Goal: Information Seeking & Learning: Learn about a topic

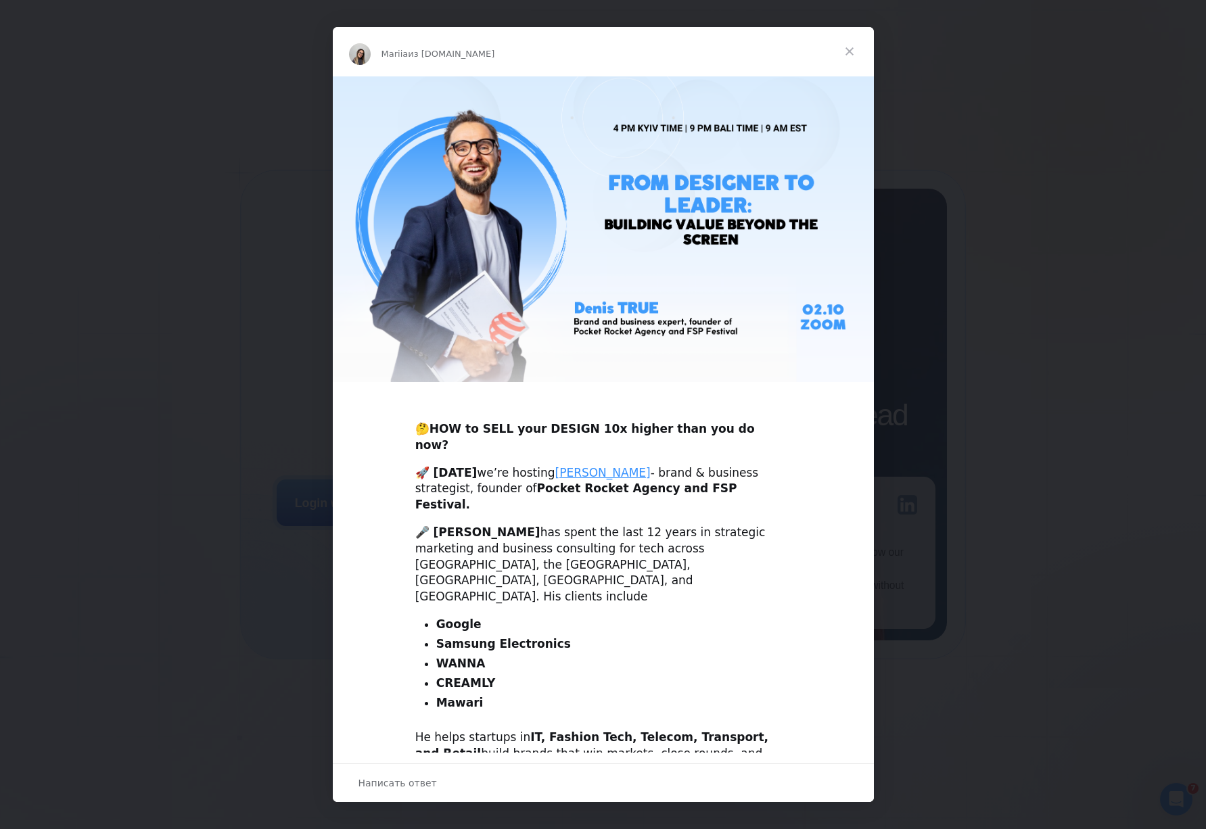
click at [851, 47] on span "Закрыть" at bounding box center [849, 51] width 49 height 49
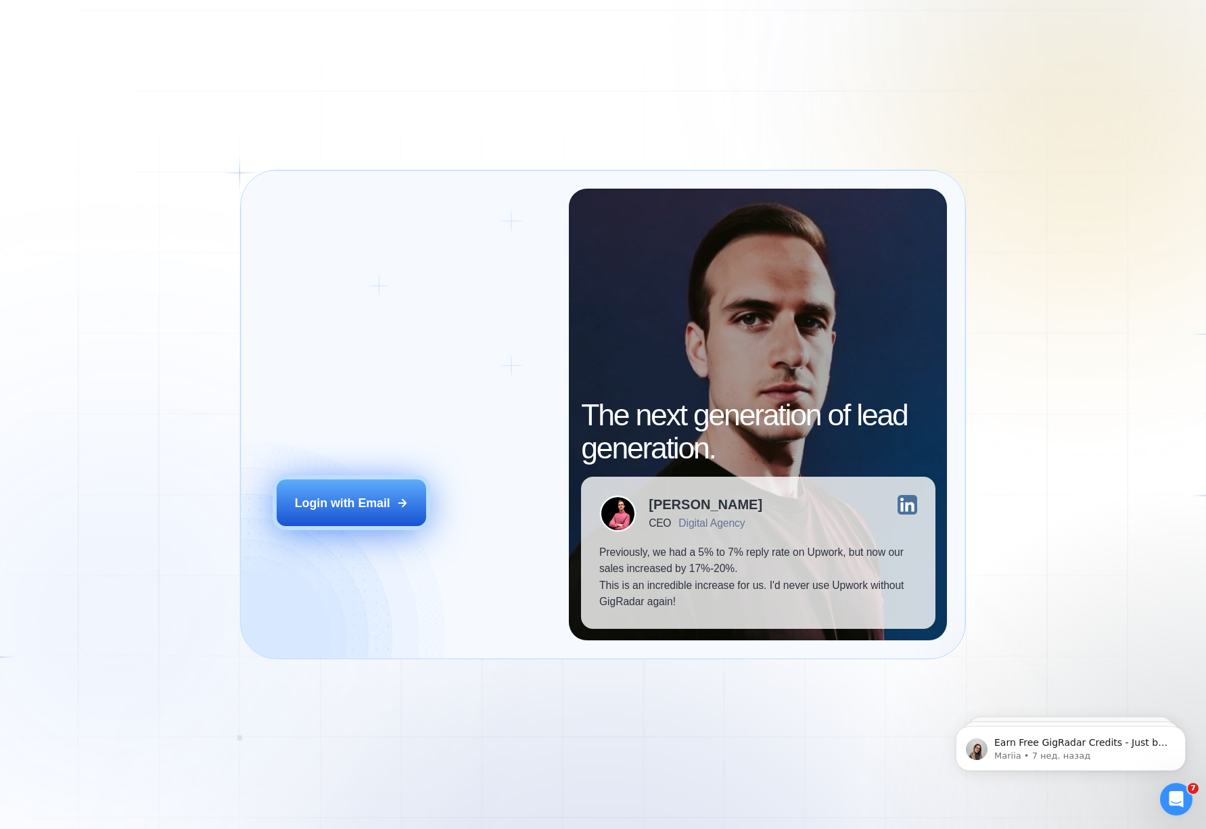
click at [317, 497] on div "Login with Email" at bounding box center [342, 503] width 95 height 17
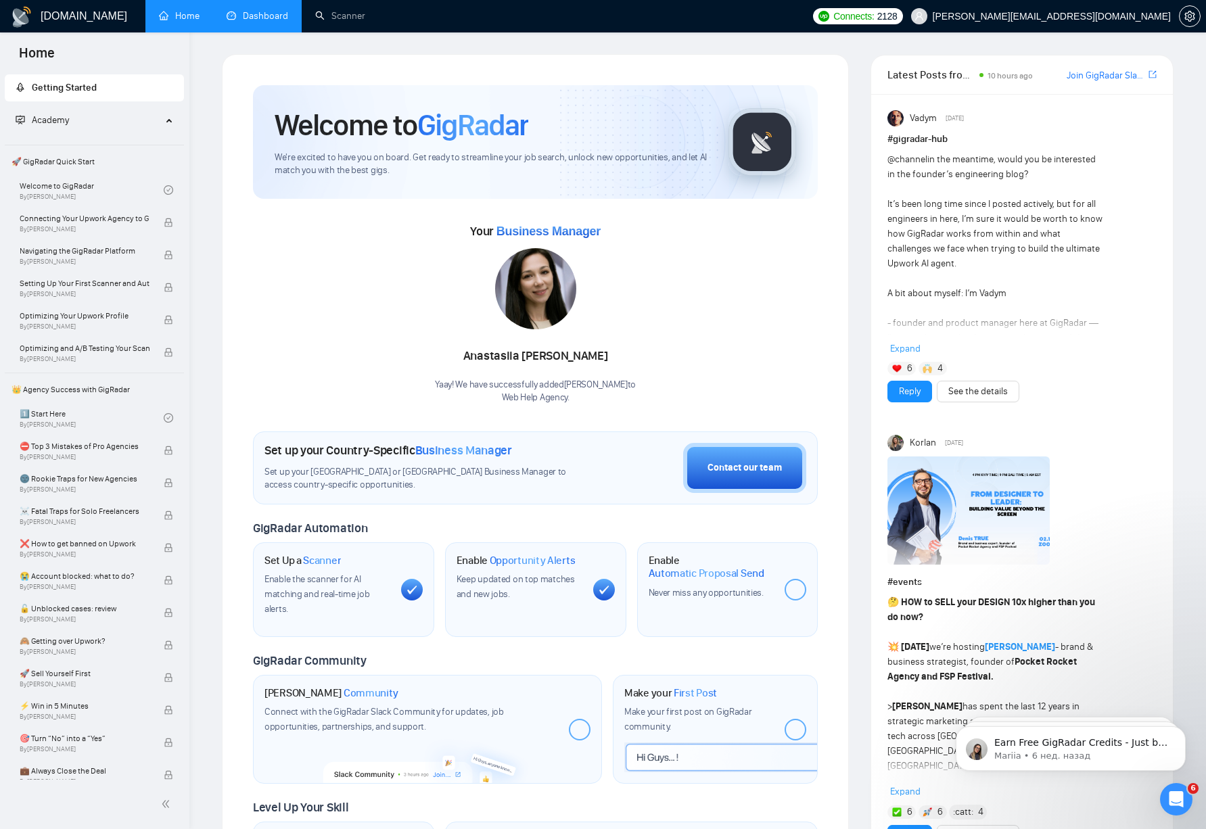
click at [263, 16] on link "Dashboard" at bounding box center [258, 15] width 62 height 11
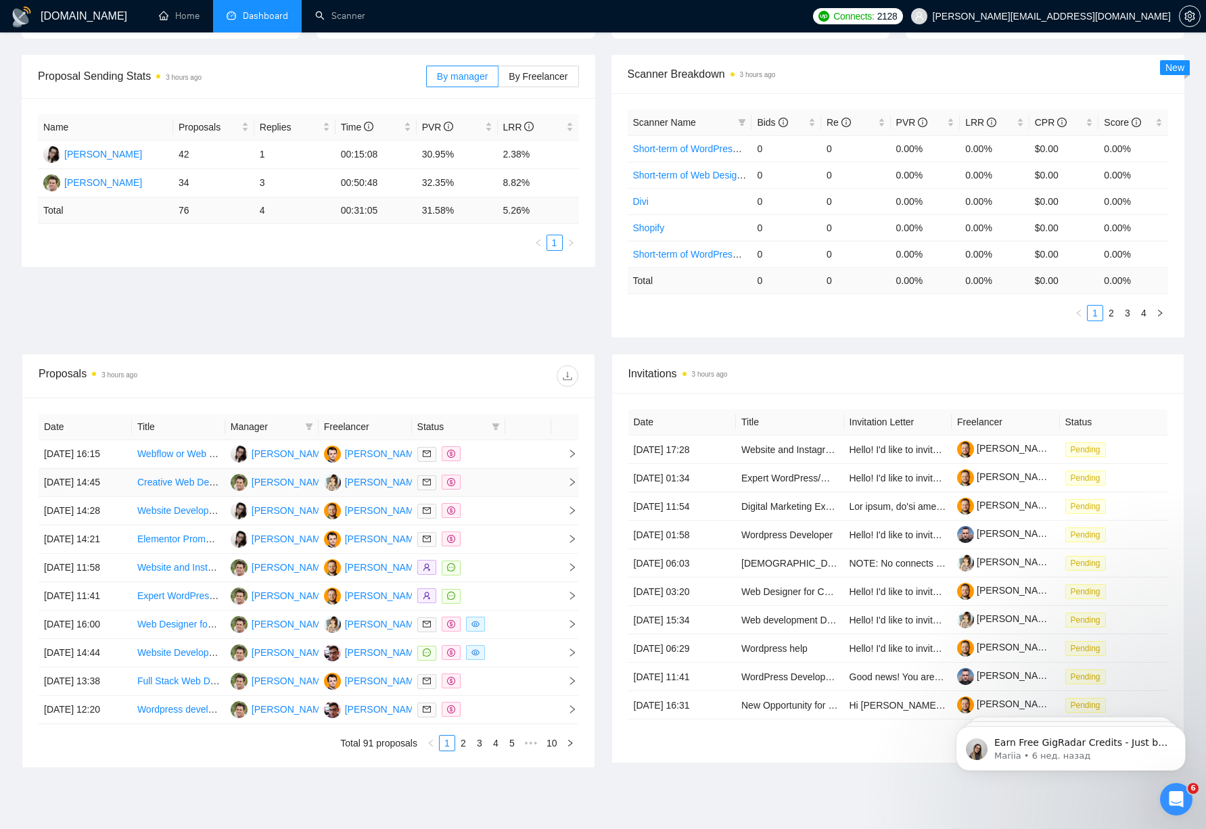
scroll to position [222, 0]
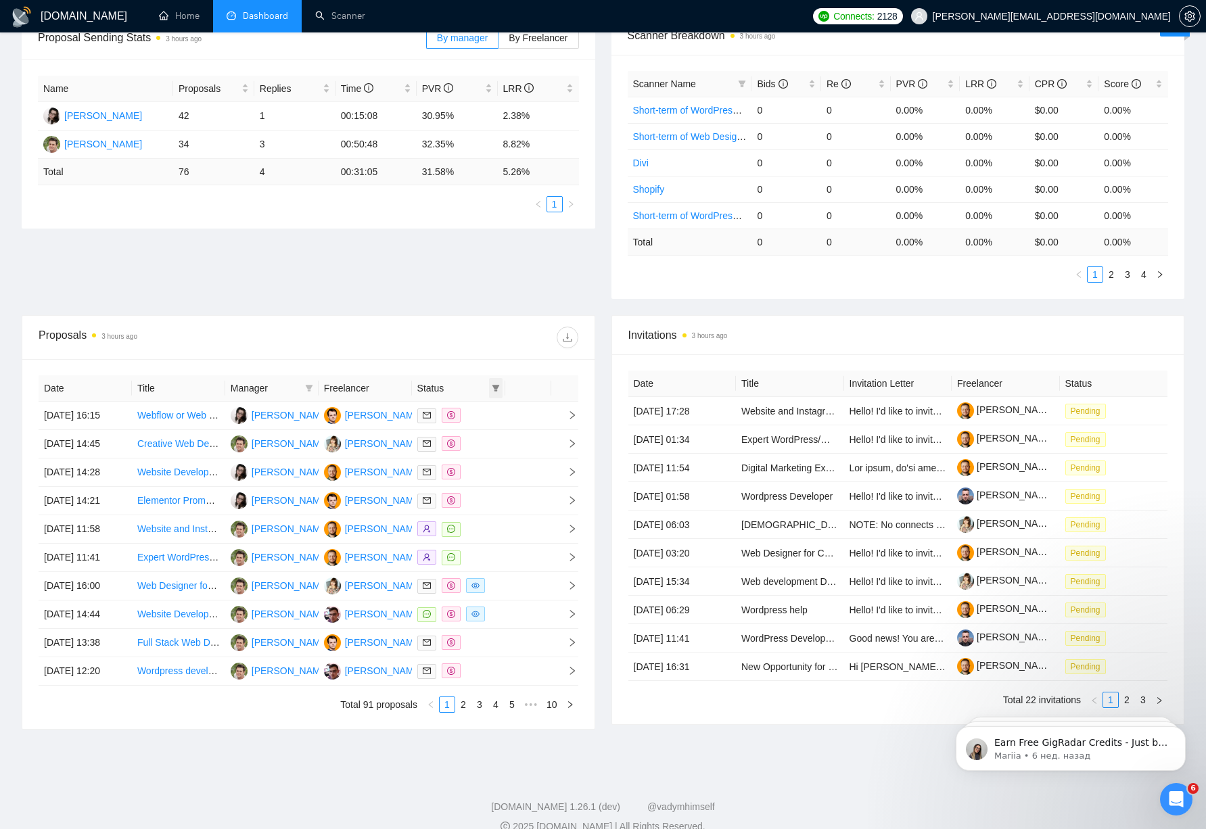
click at [492, 390] on icon "filter" at bounding box center [496, 388] width 8 height 8
click at [464, 417] on span "Chat" at bounding box center [453, 413] width 26 height 11
checkbox input "true"
click at [475, 319] on div "Proposals 3 hours ago" at bounding box center [309, 337] width 540 height 43
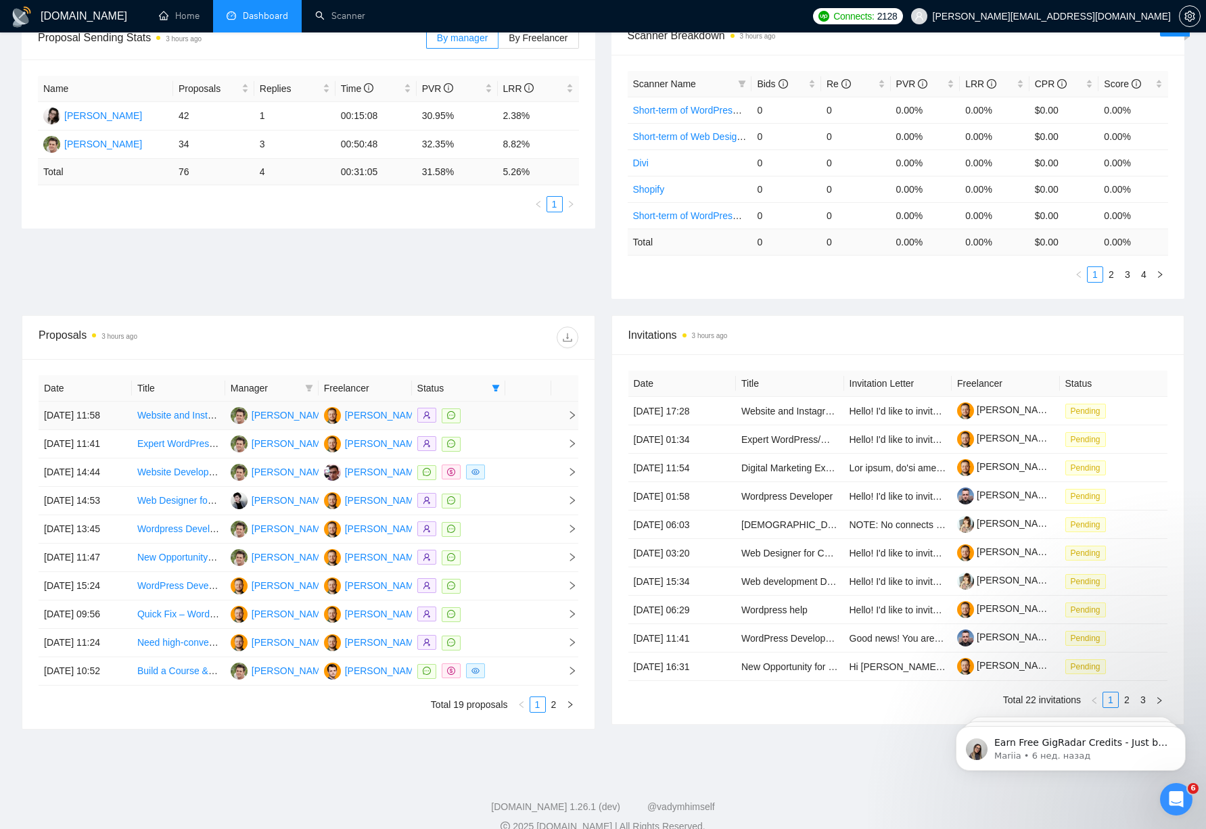
click at [494, 423] on div at bounding box center [458, 416] width 83 height 16
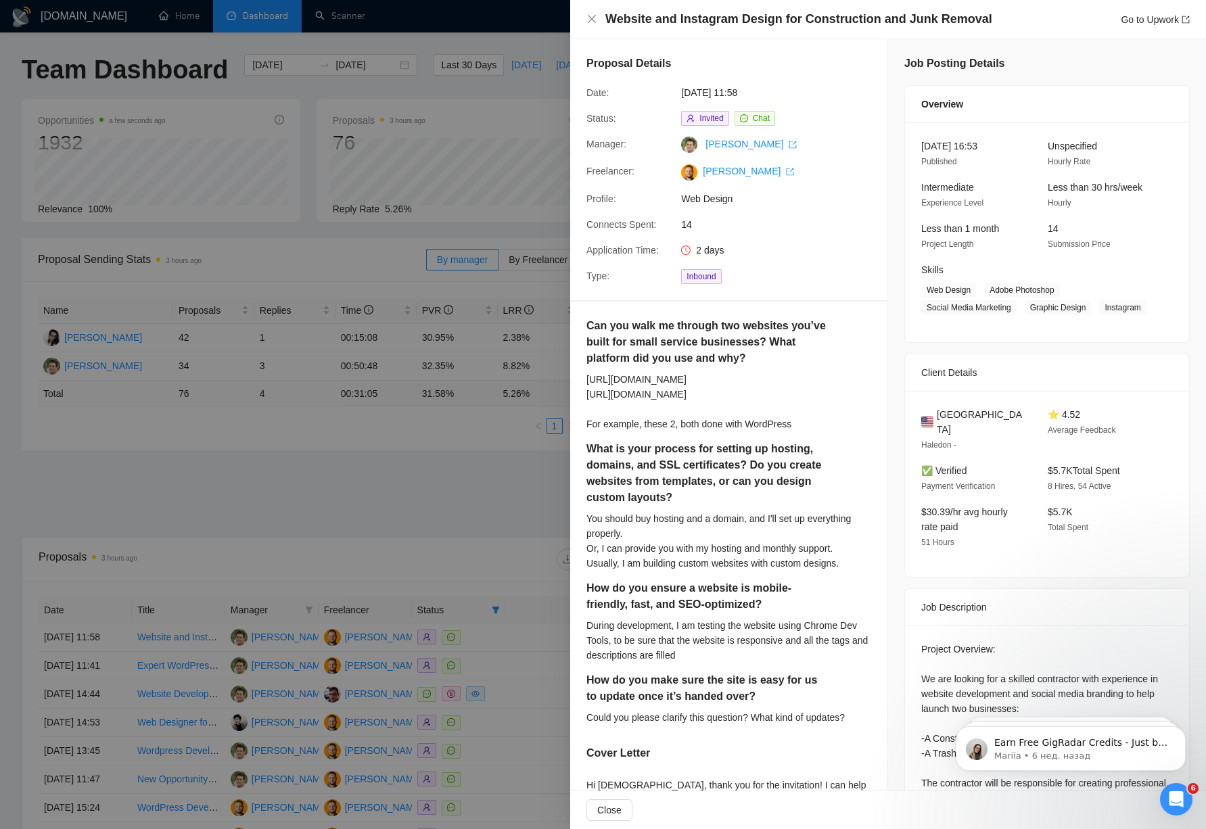
drag, startPoint x: 294, startPoint y: 555, endPoint x: 298, endPoint y: 549, distance: 7.7
click at [296, 554] on div at bounding box center [603, 414] width 1206 height 829
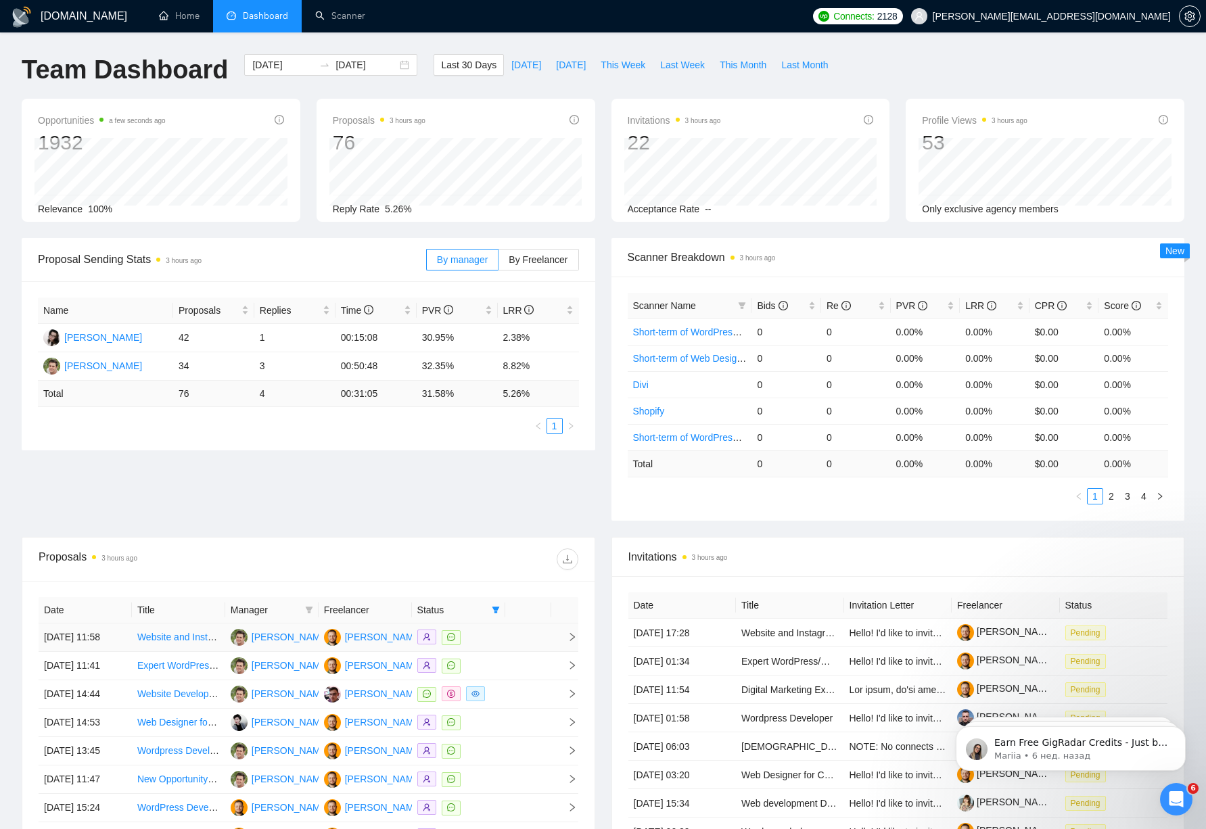
click at [168, 640] on link "Website and Instagram Design for Construction and Junk Removal" at bounding box center [277, 637] width 280 height 11
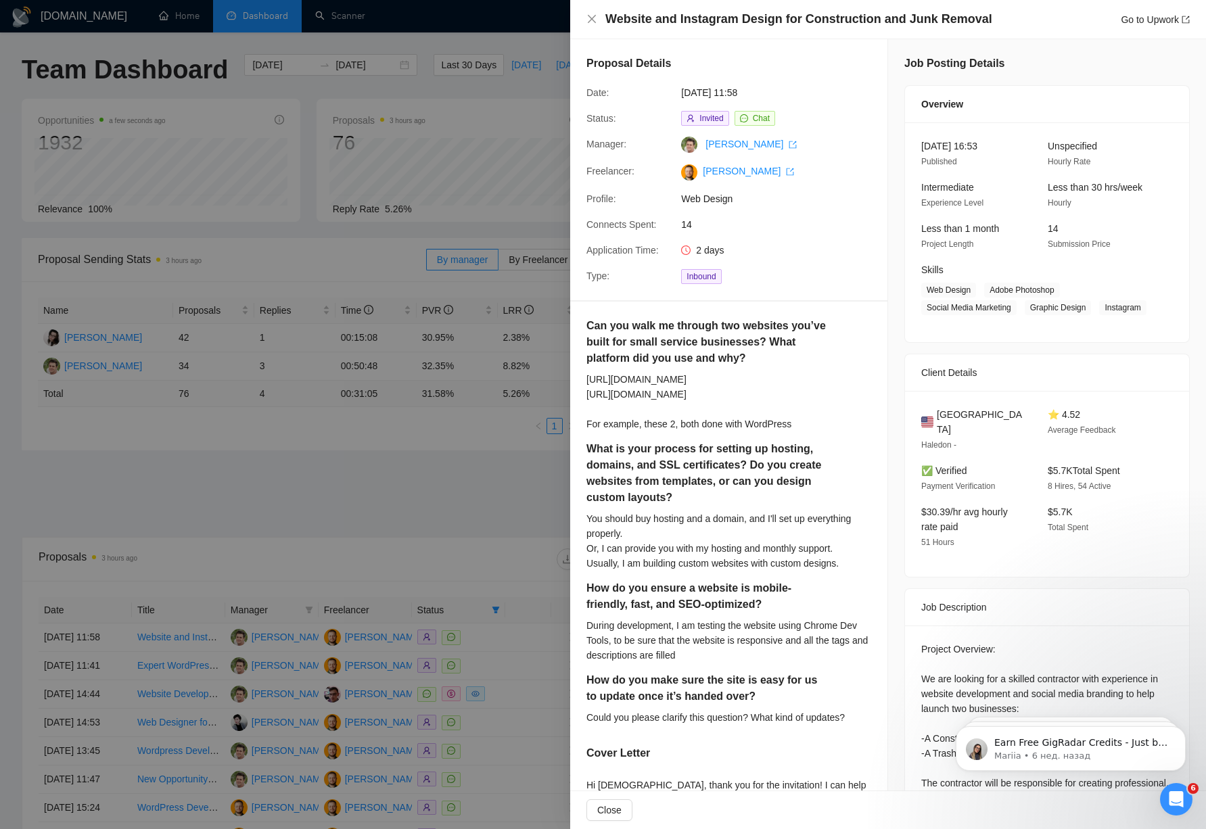
click at [481, 119] on div at bounding box center [603, 414] width 1206 height 829
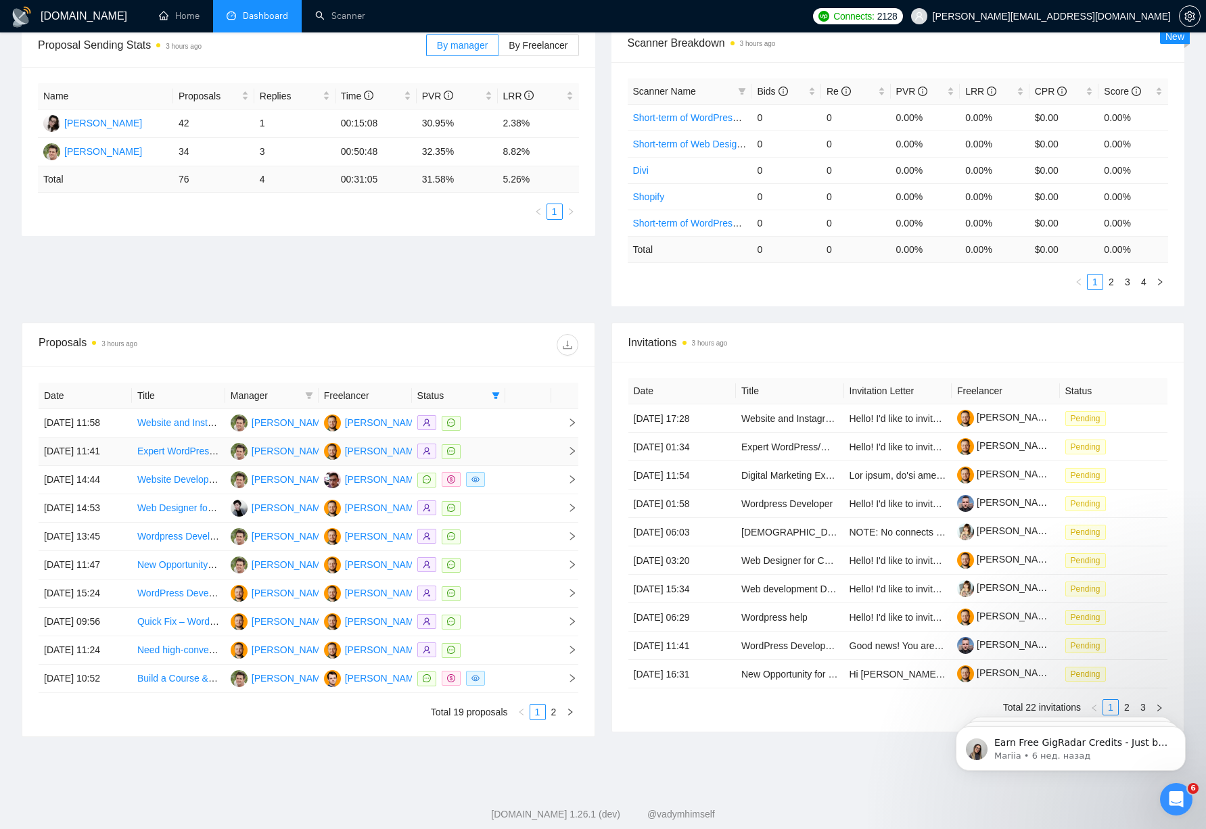
scroll to position [371, 0]
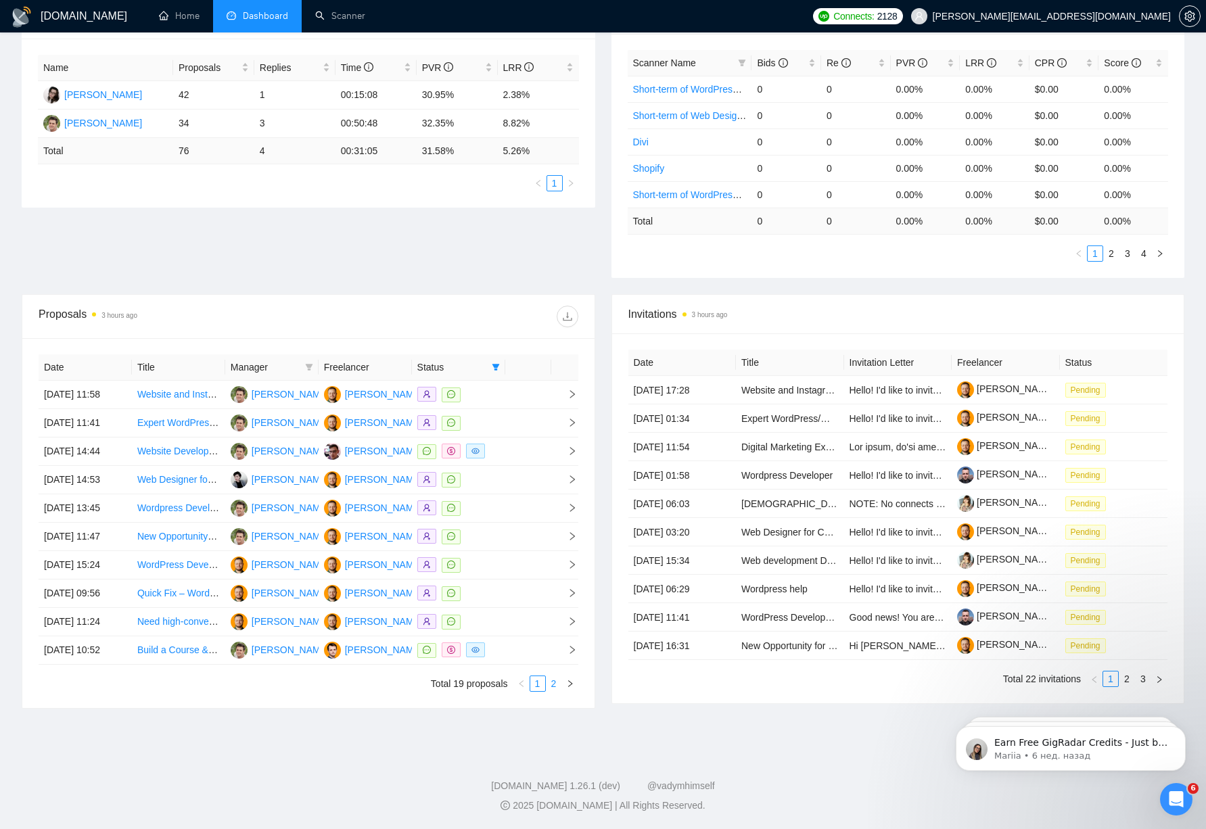
click at [548, 685] on link "2" at bounding box center [553, 683] width 15 height 15
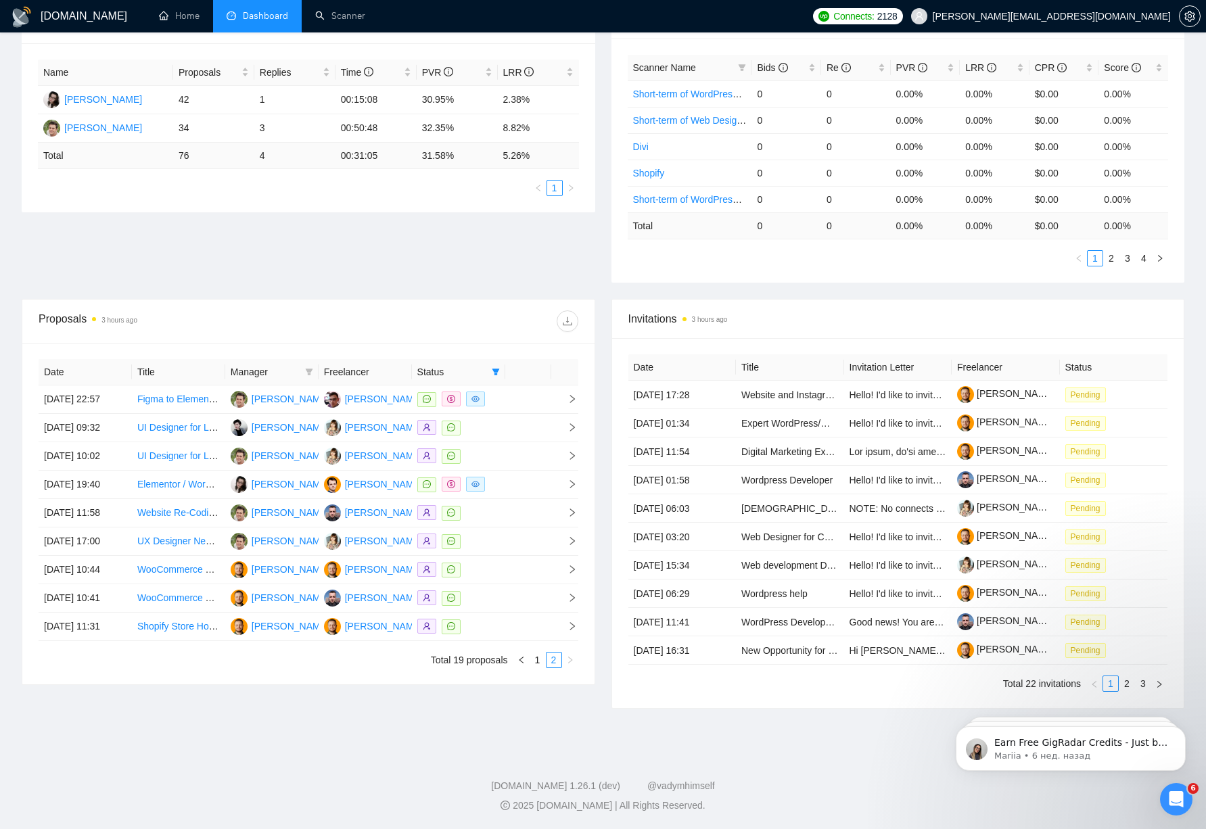
scroll to position [330, 0]
click at [171, 564] on link "WooCommerce Theme Developer Needed to Fix Header & Navigation Layout" at bounding box center [300, 569] width 326 height 11
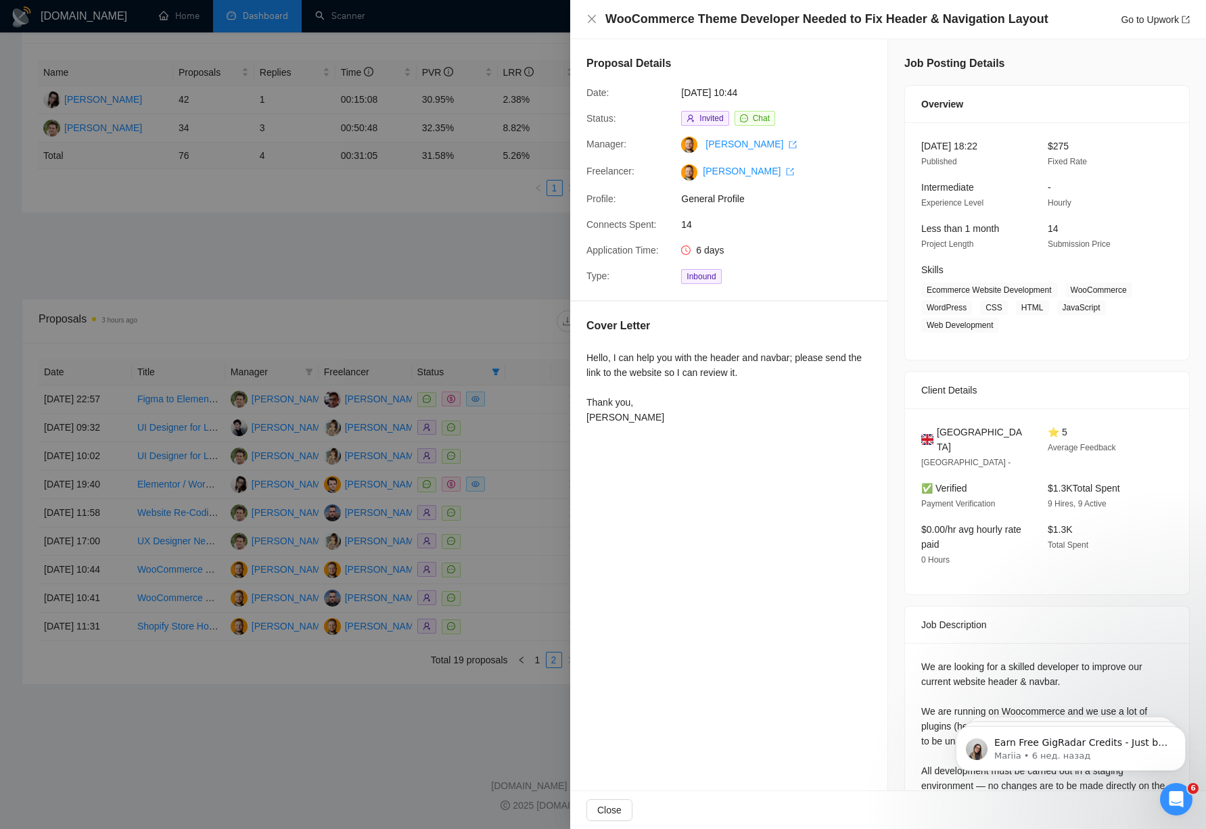
click at [406, 397] on div at bounding box center [603, 414] width 1206 height 829
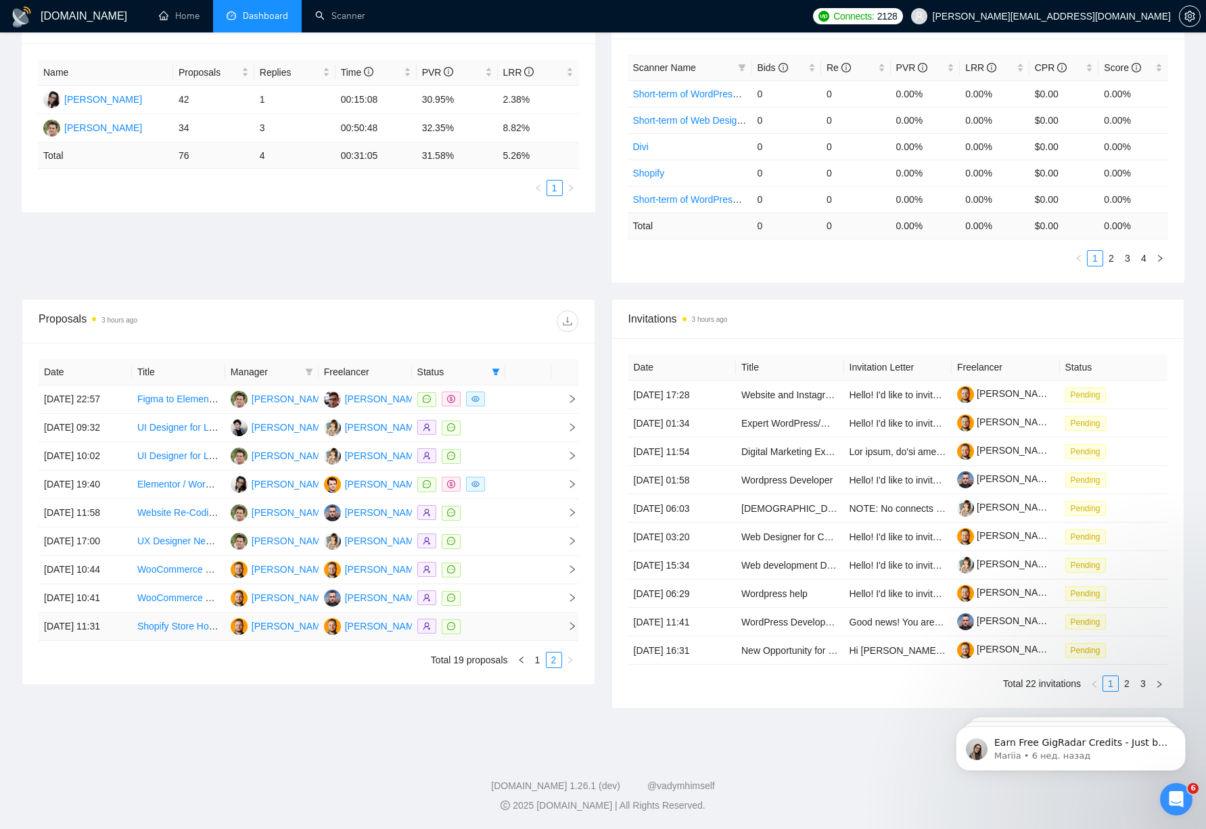
click at [153, 632] on link "Shopify Store Home Page and Product Page Development" at bounding box center [260, 626] width 246 height 11
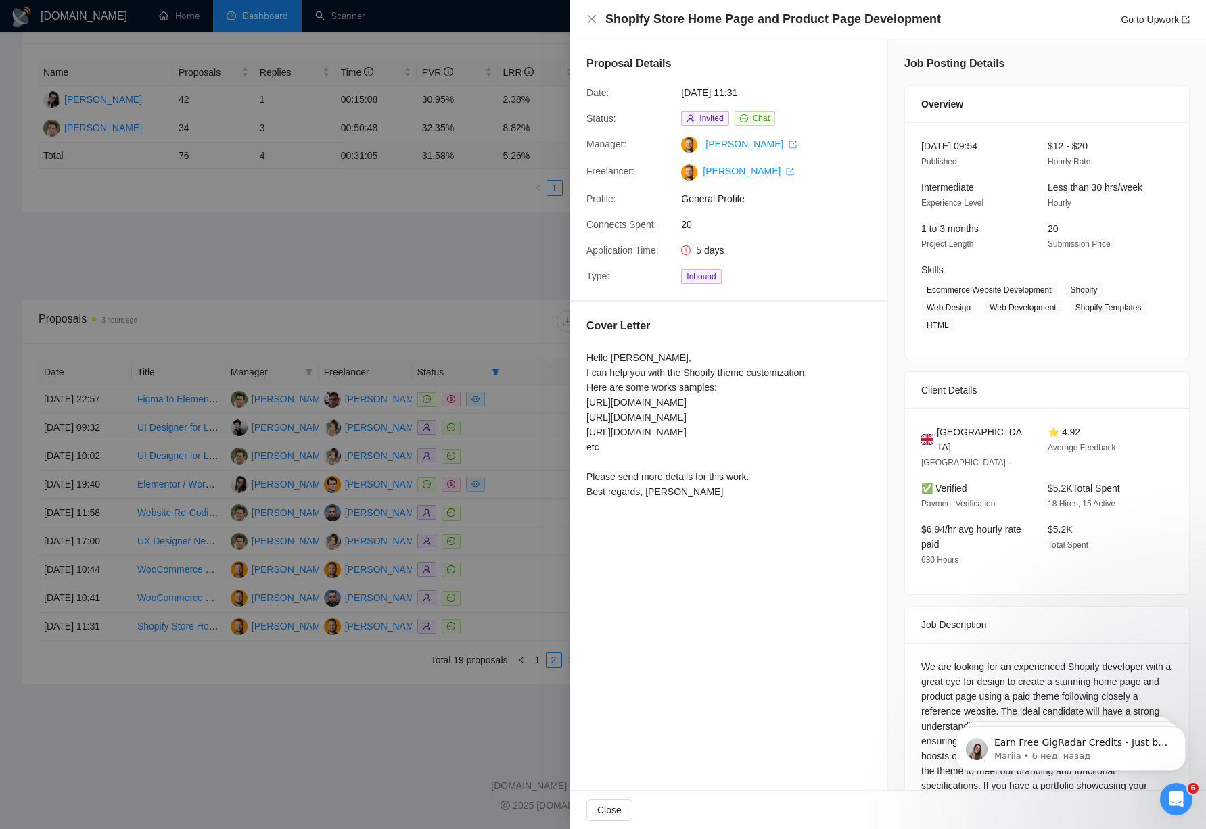
click at [329, 227] on div at bounding box center [603, 414] width 1206 height 829
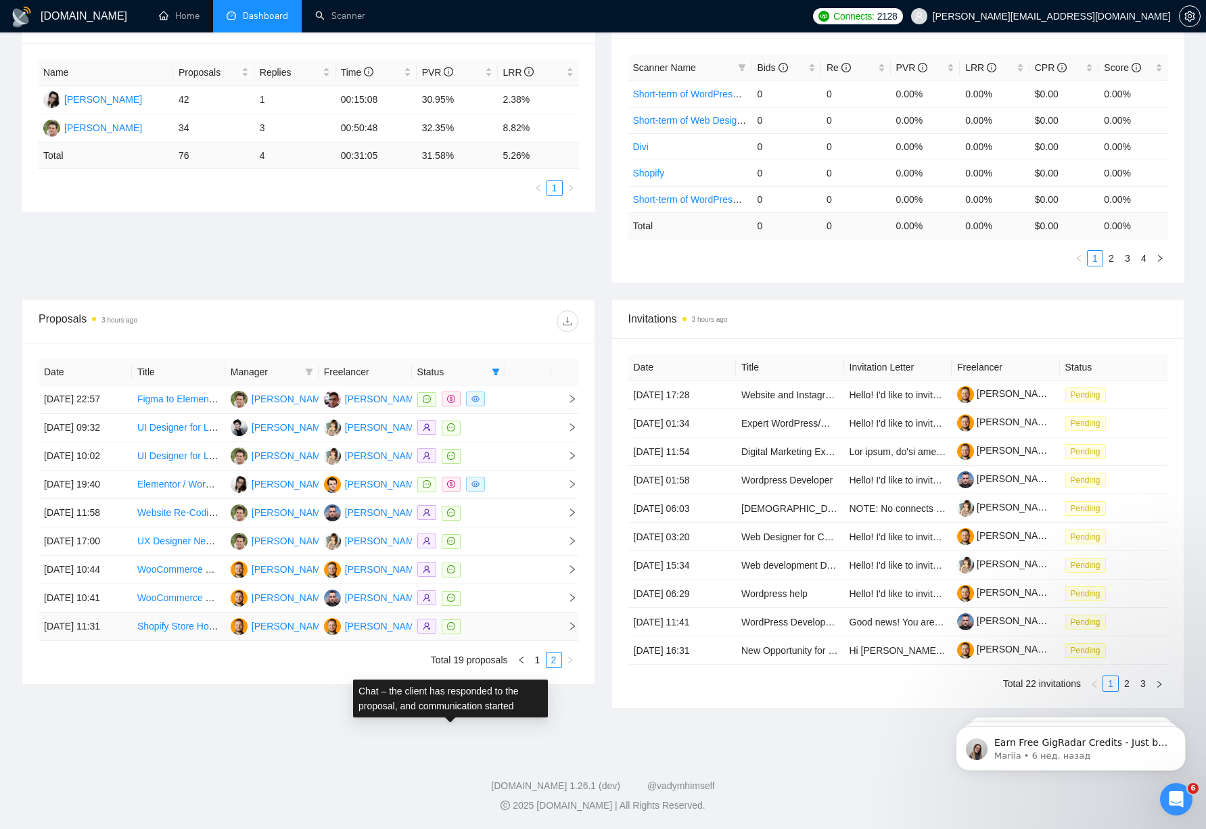
click at [453, 630] on icon "message" at bounding box center [451, 626] width 8 height 8
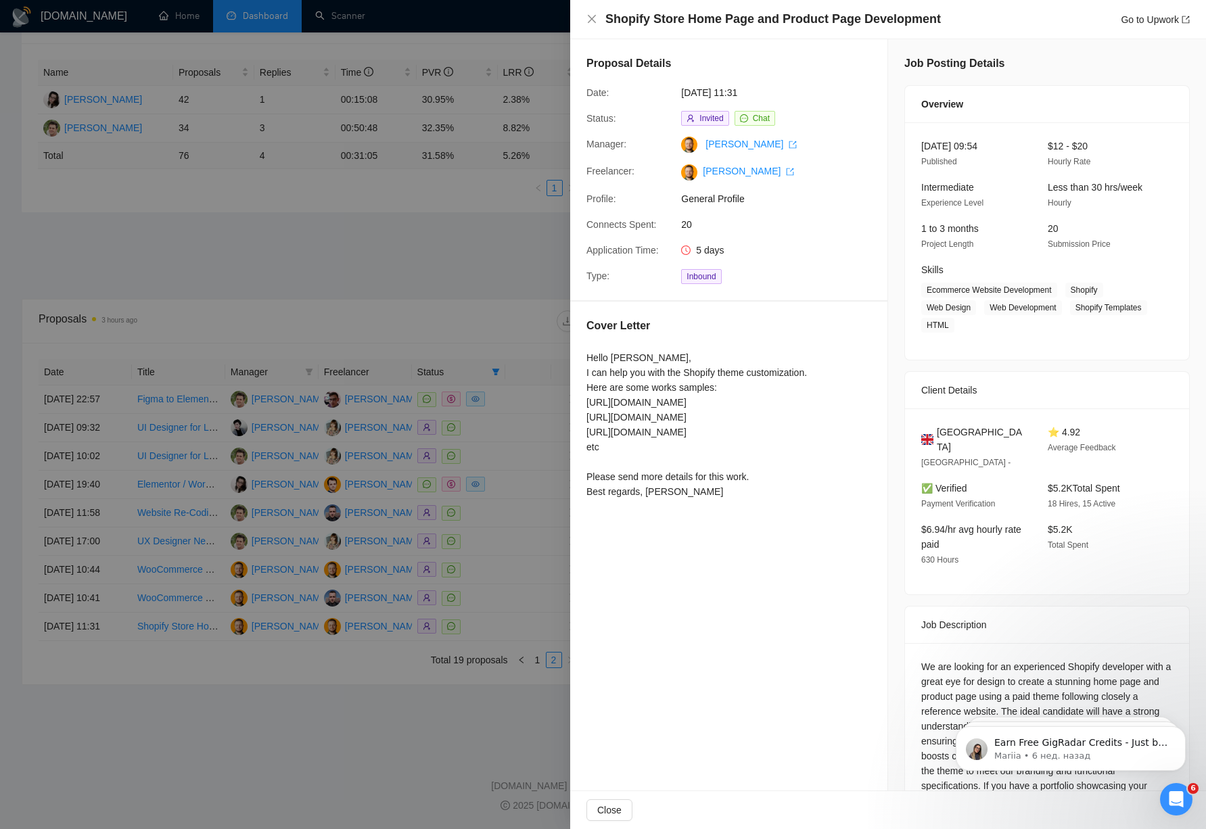
drag, startPoint x: 505, startPoint y: 534, endPoint x: 468, endPoint y: 602, distance: 77.2
click at [505, 534] on div at bounding box center [603, 414] width 1206 height 829
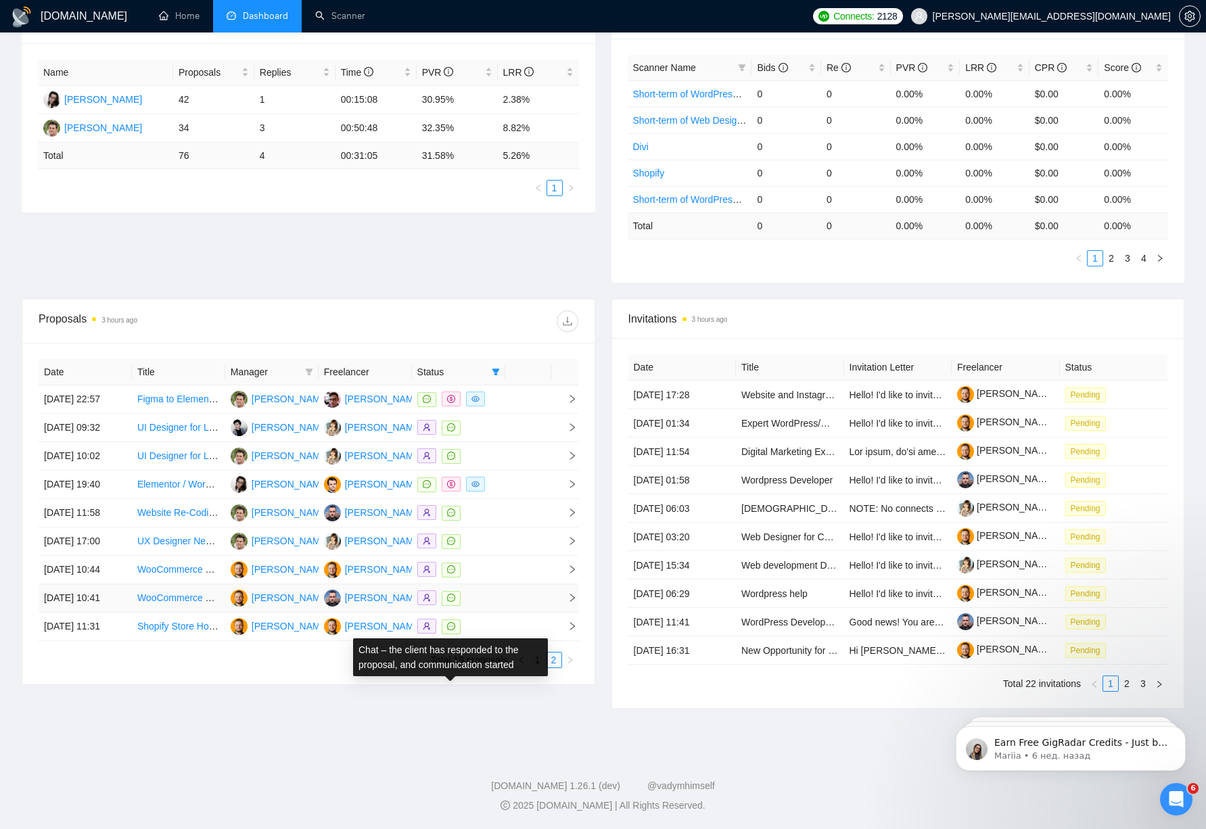
click at [452, 602] on icon "message" at bounding box center [451, 598] width 8 height 8
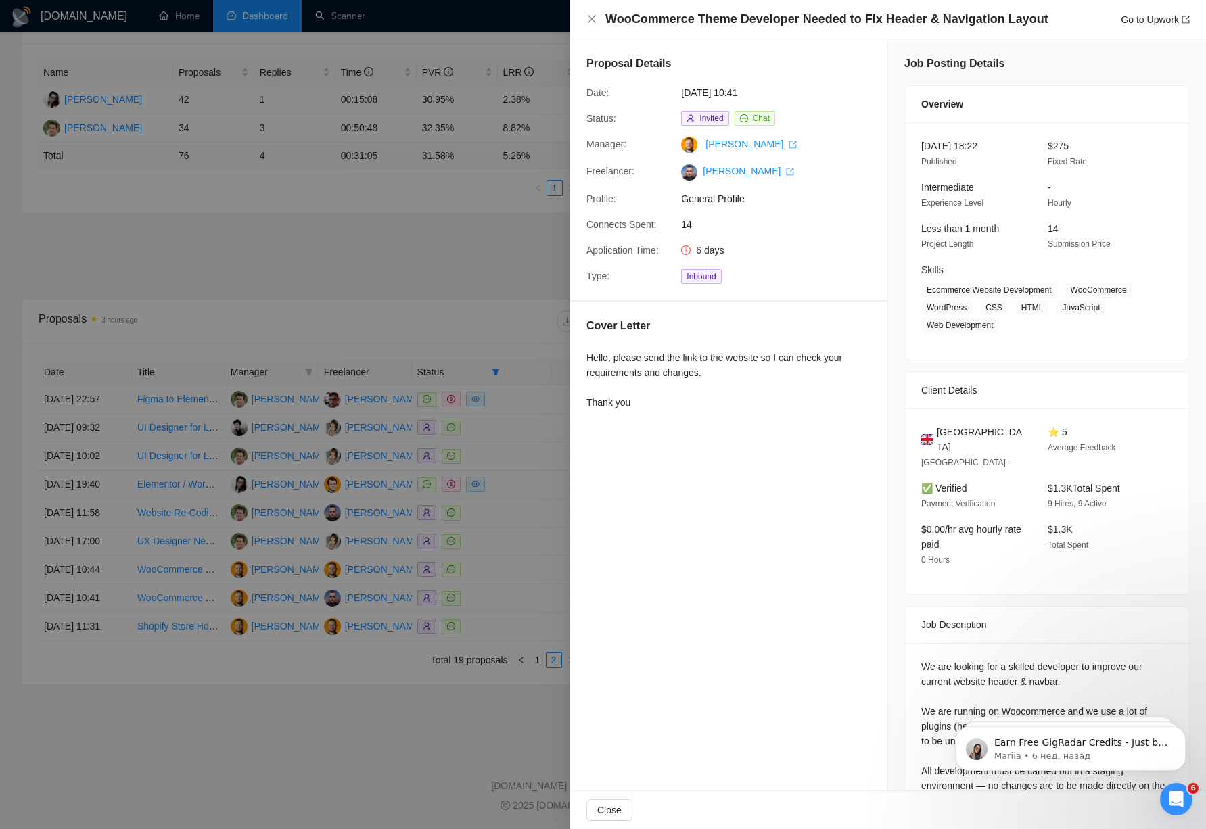
click at [377, 436] on div at bounding box center [603, 414] width 1206 height 829
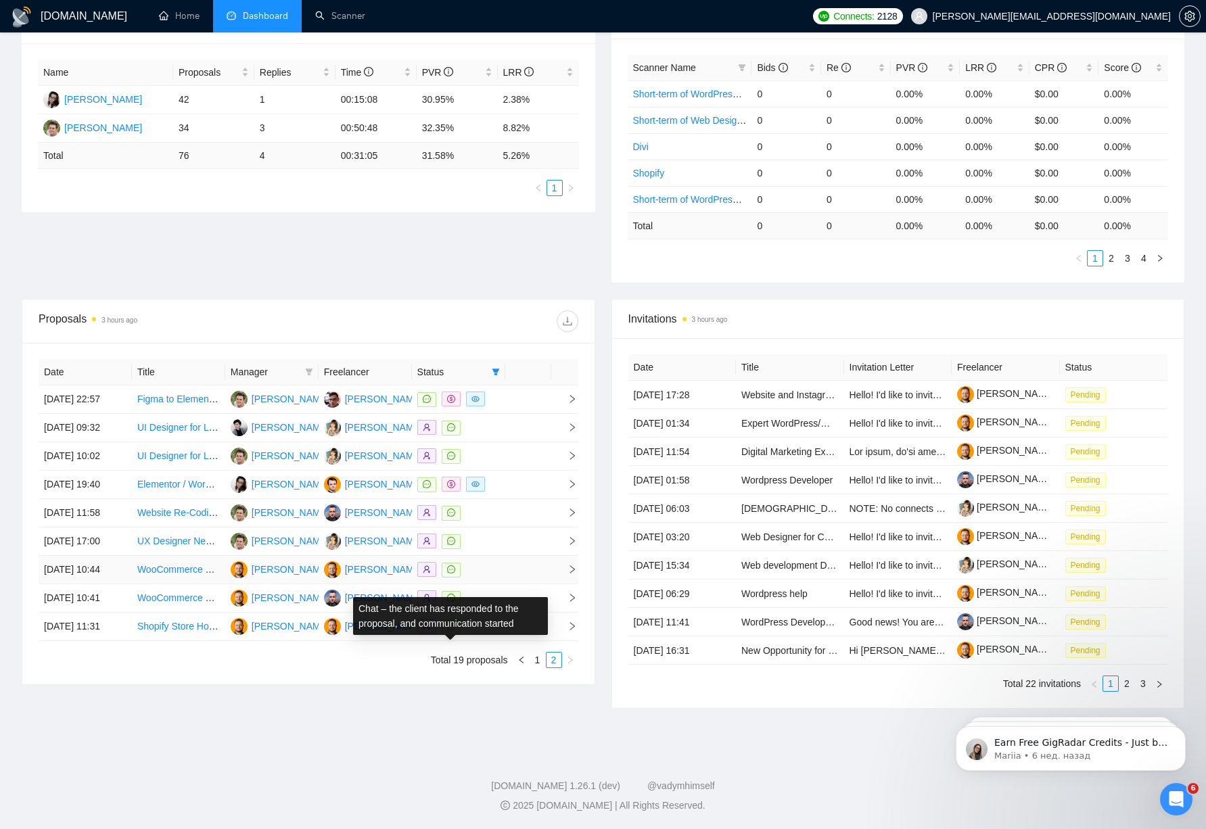
click at [454, 565] on icon "message" at bounding box center [451, 569] width 8 height 8
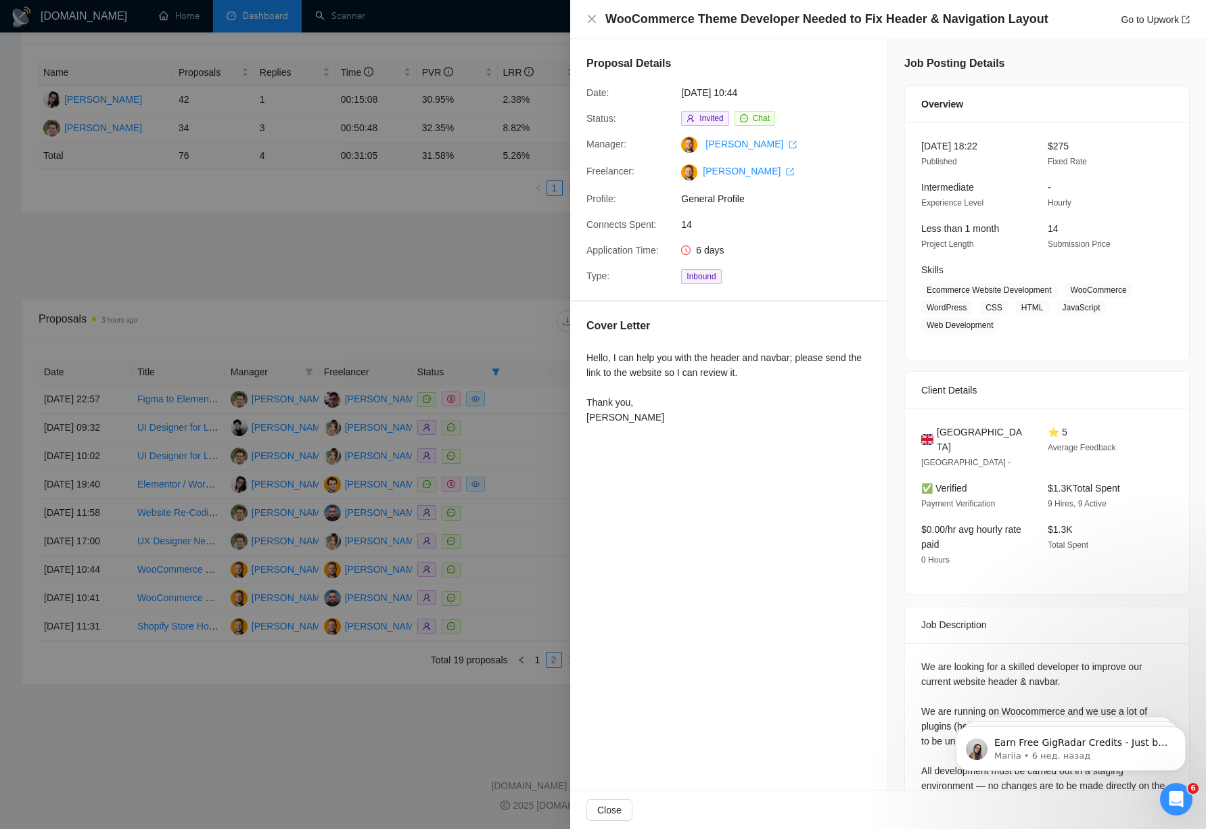
click at [394, 161] on div at bounding box center [603, 414] width 1206 height 829
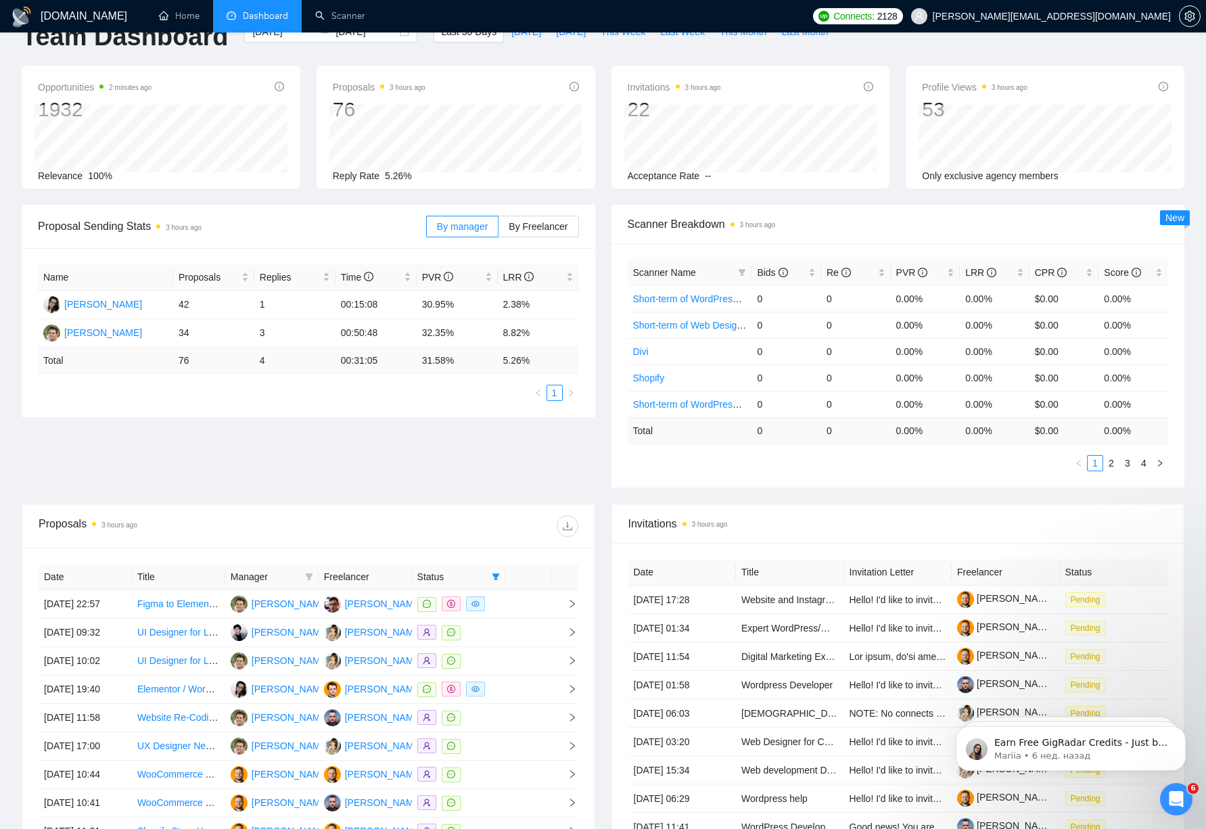
scroll to position [36, 0]
